Goal: Task Accomplishment & Management: Use online tool/utility

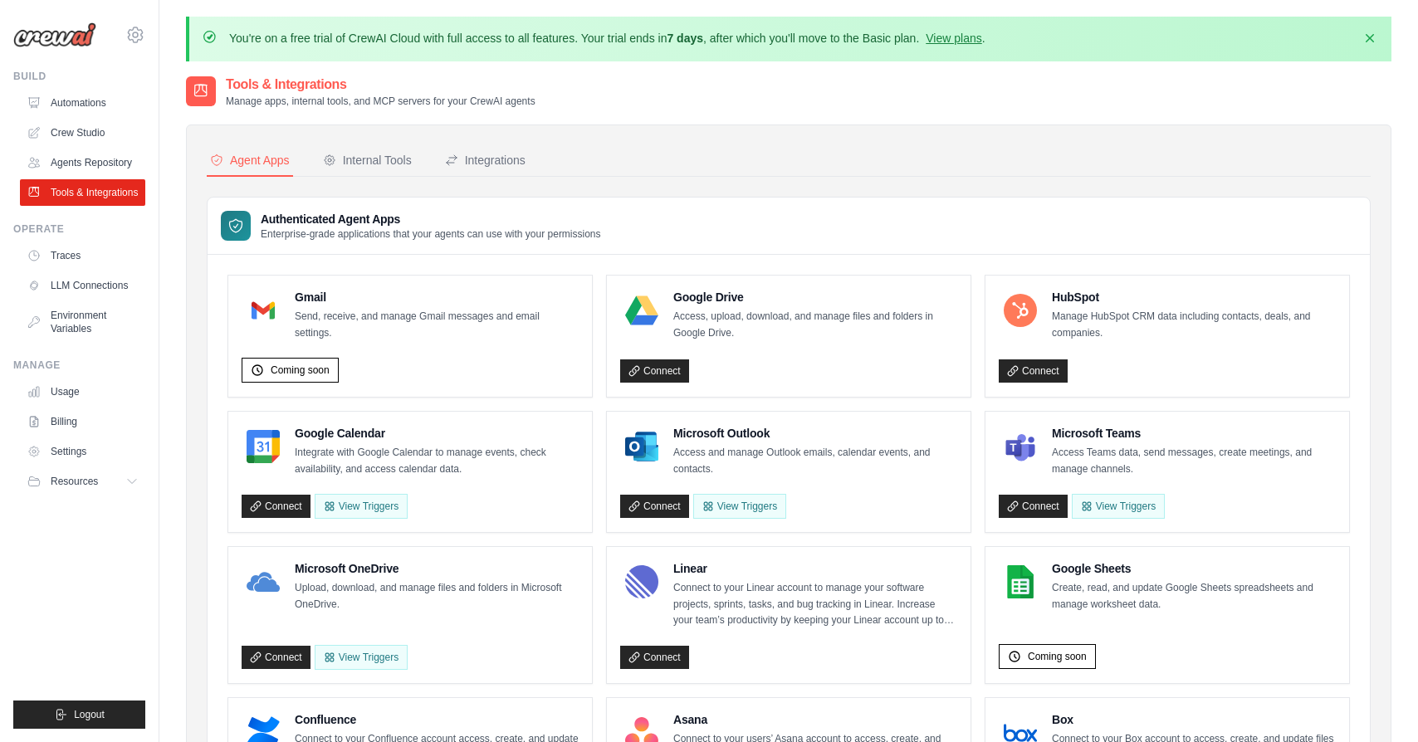
scroll to position [159, 0]
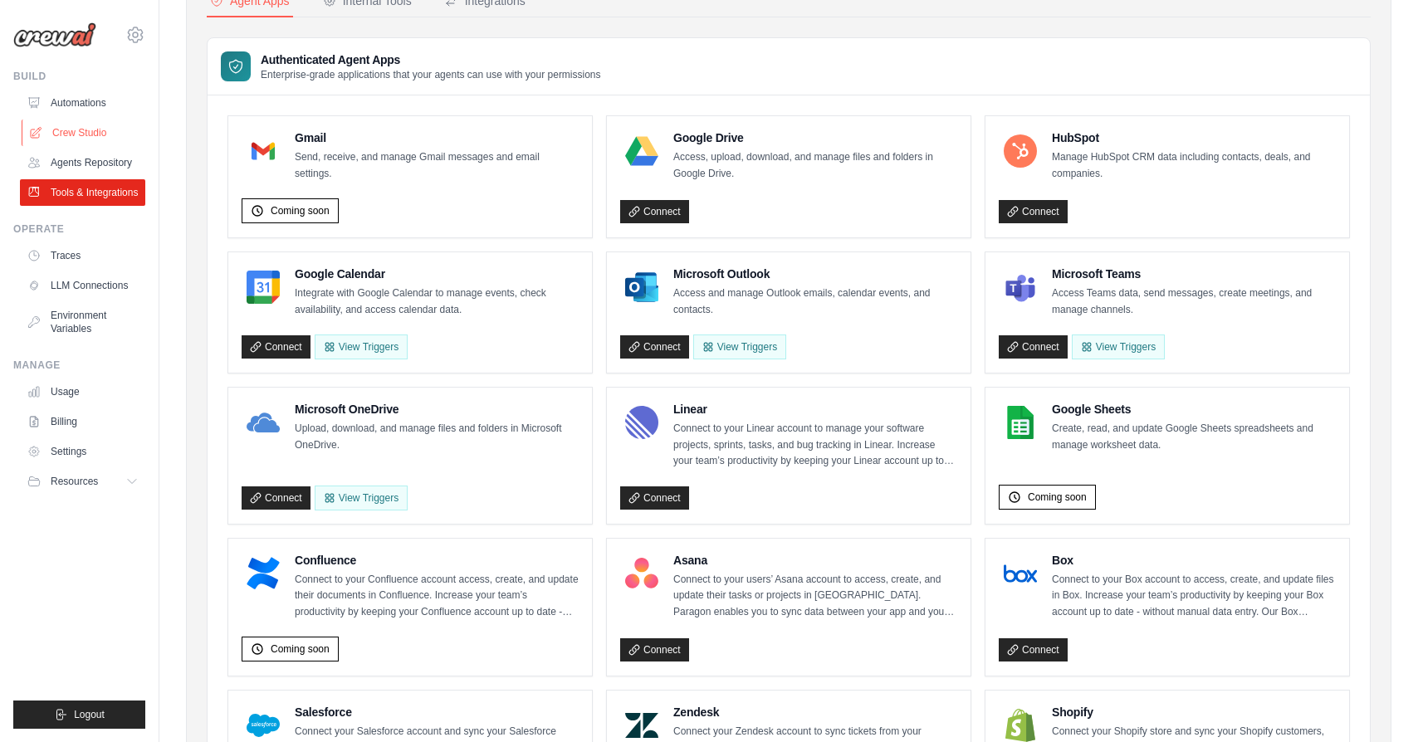
click at [73, 130] on link "Crew Studio" at bounding box center [84, 133] width 125 height 27
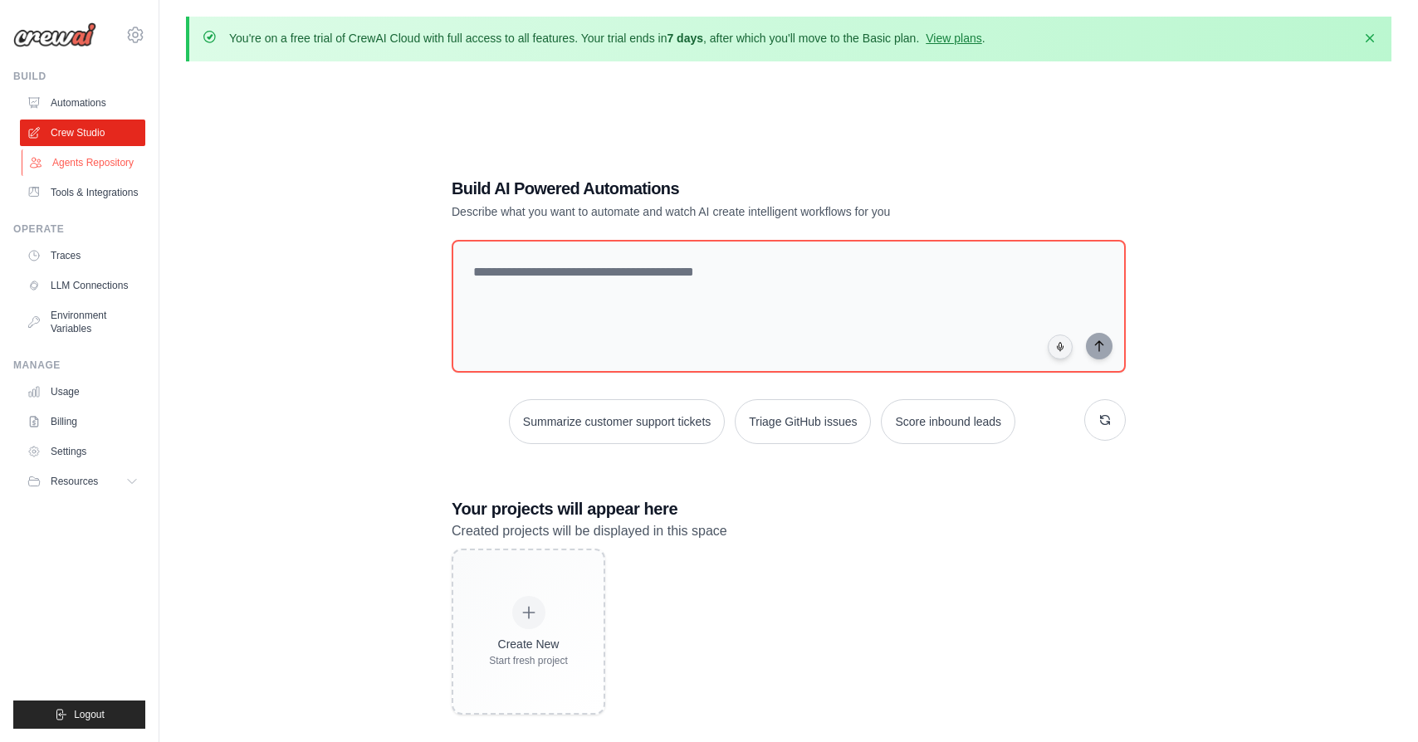
click at [73, 164] on link "Agents Repository" at bounding box center [84, 162] width 125 height 27
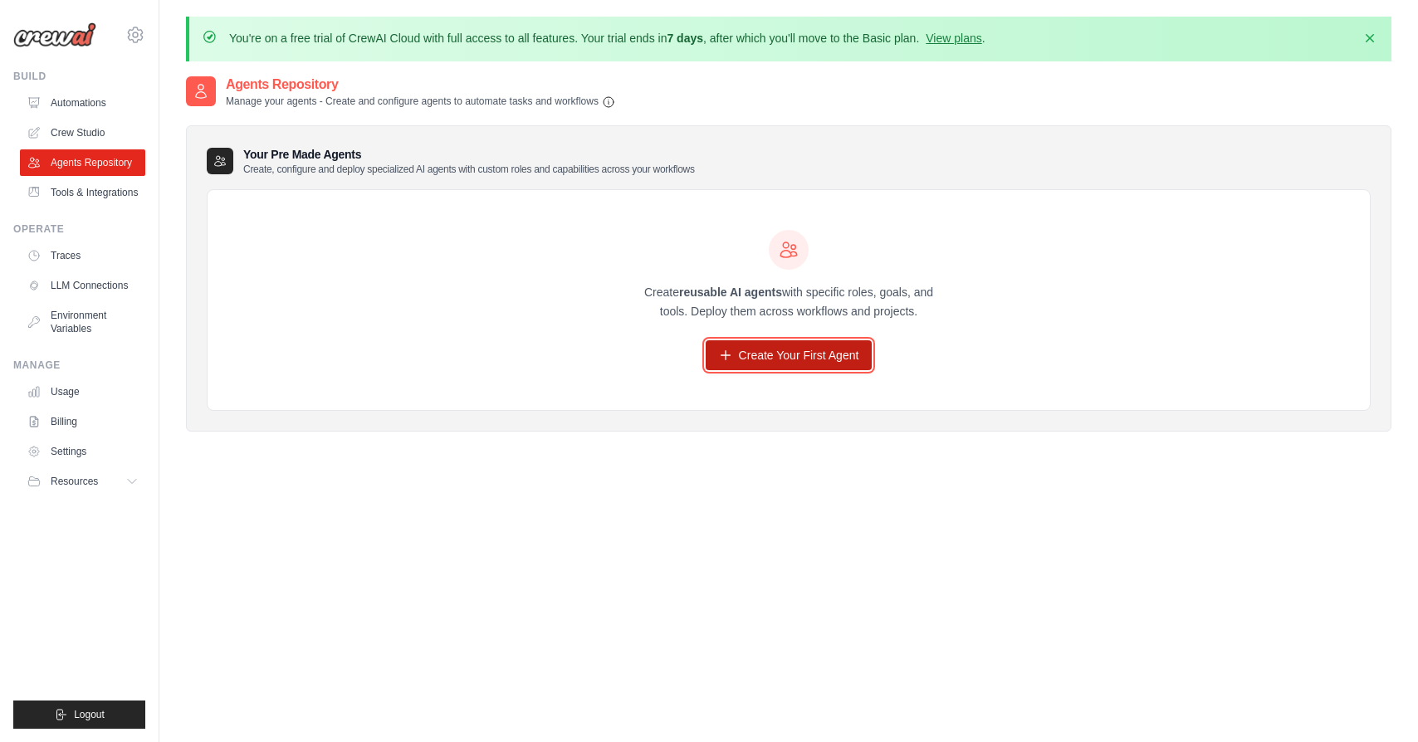
click at [763, 358] on link "Create Your First Agent" at bounding box center [789, 355] width 167 height 30
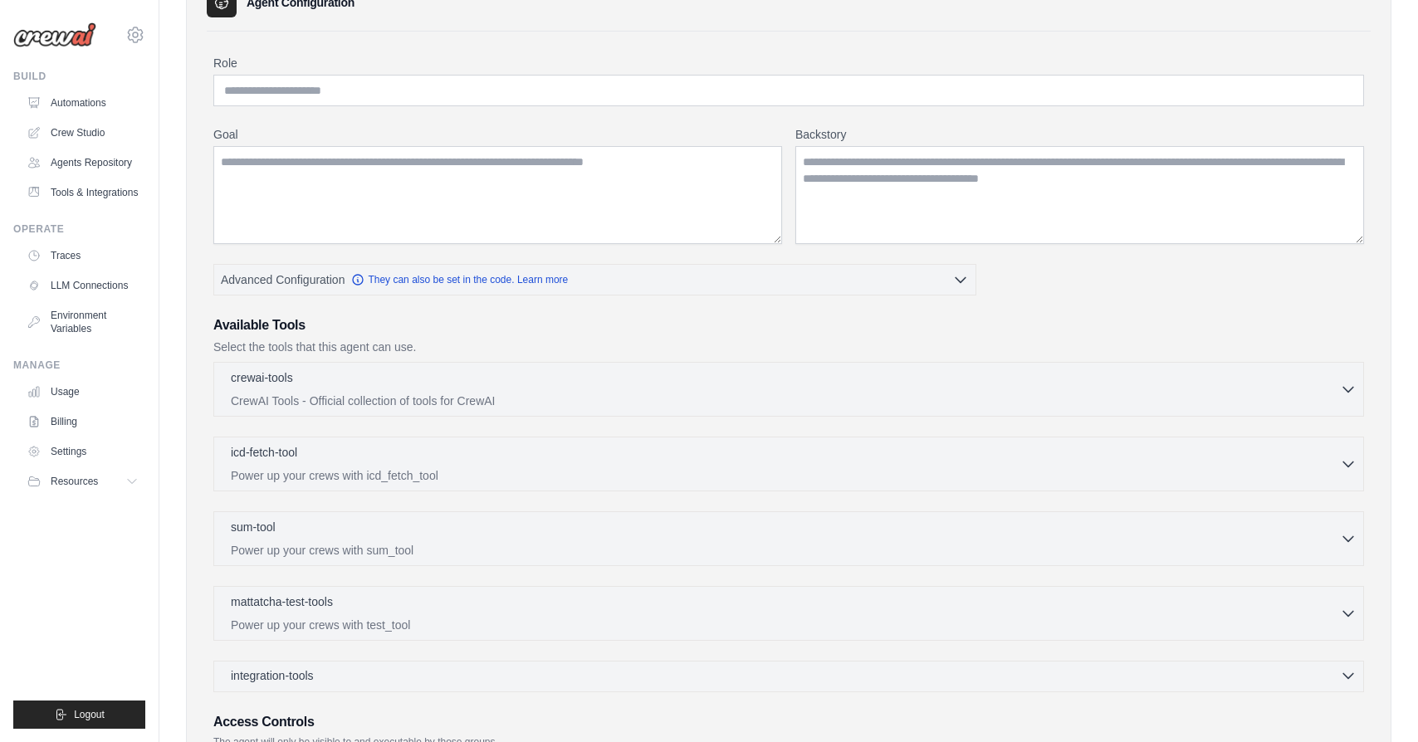
scroll to position [135, 0]
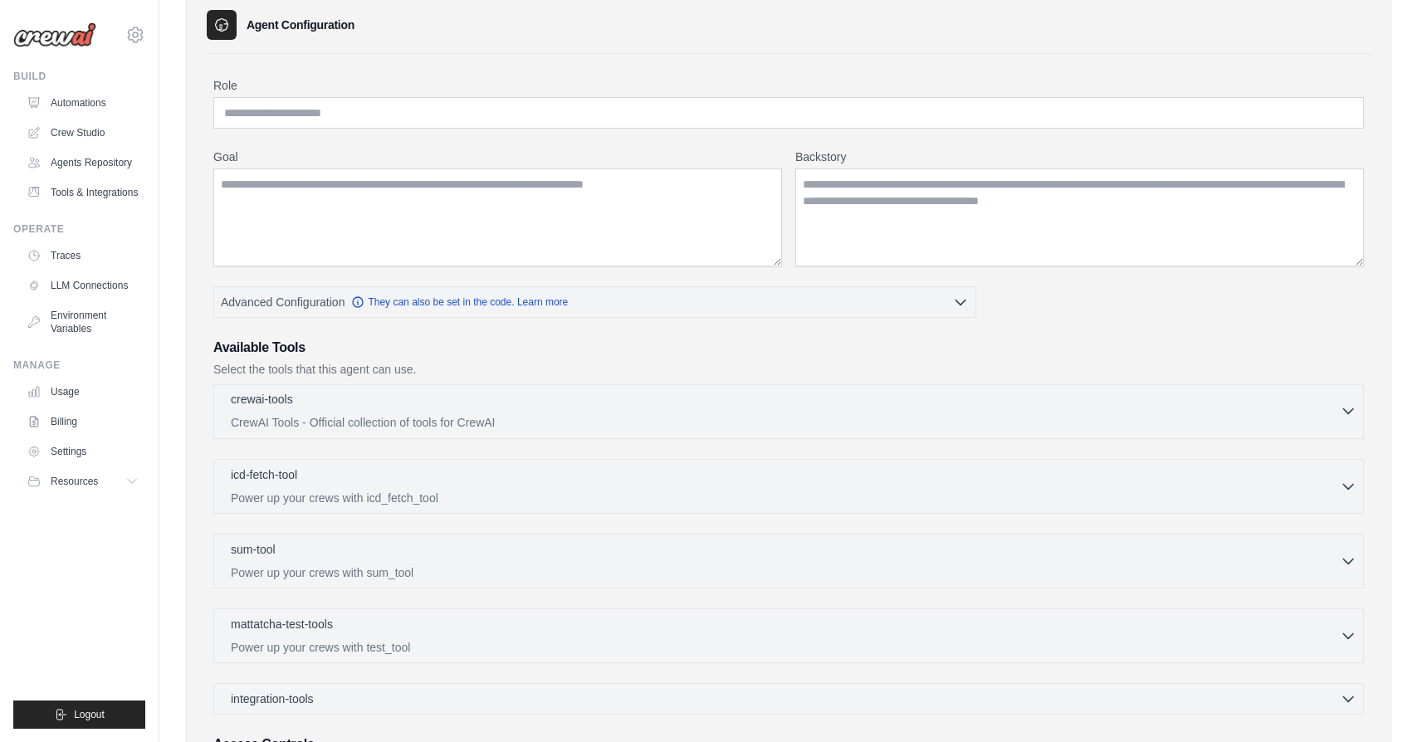
click at [1351, 413] on icon "button" at bounding box center [1348, 411] width 17 height 17
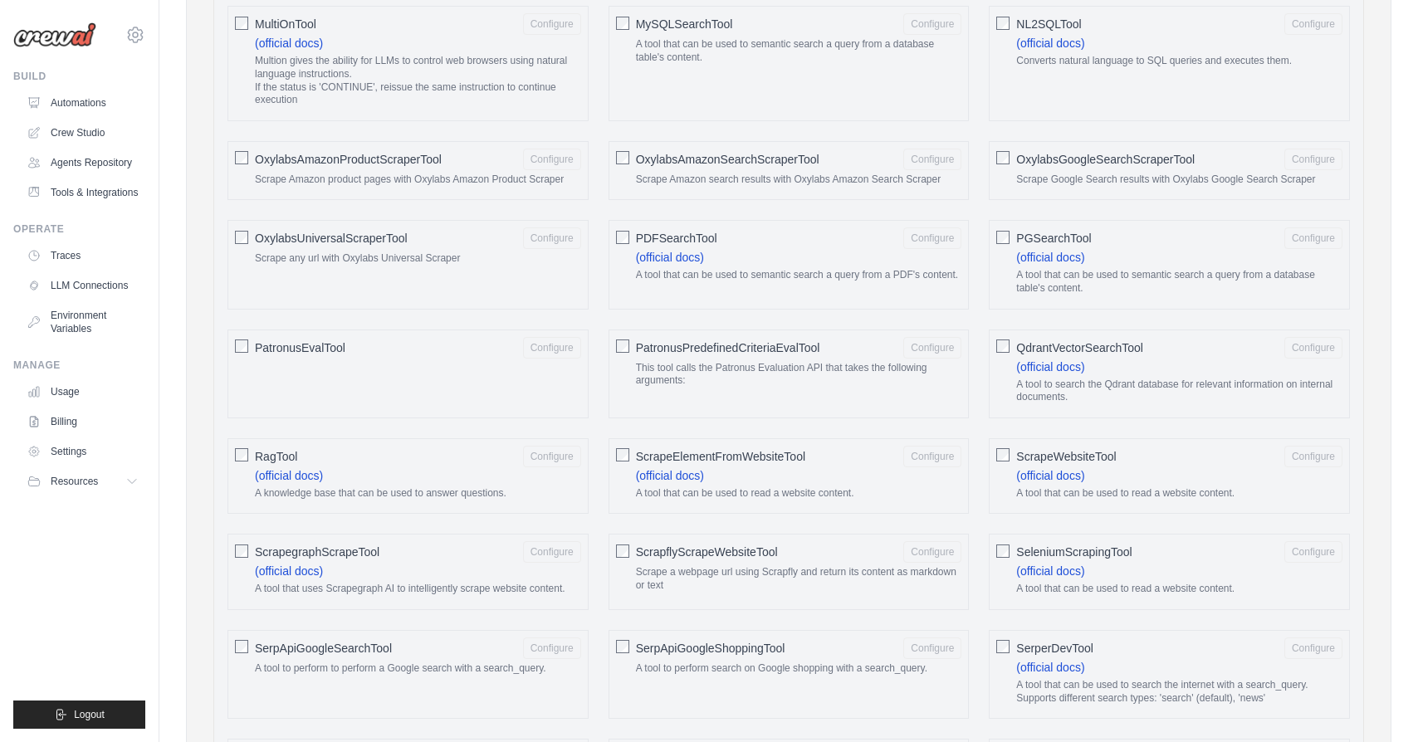
scroll to position [1646, 0]
